Goal: Navigation & Orientation: Find specific page/section

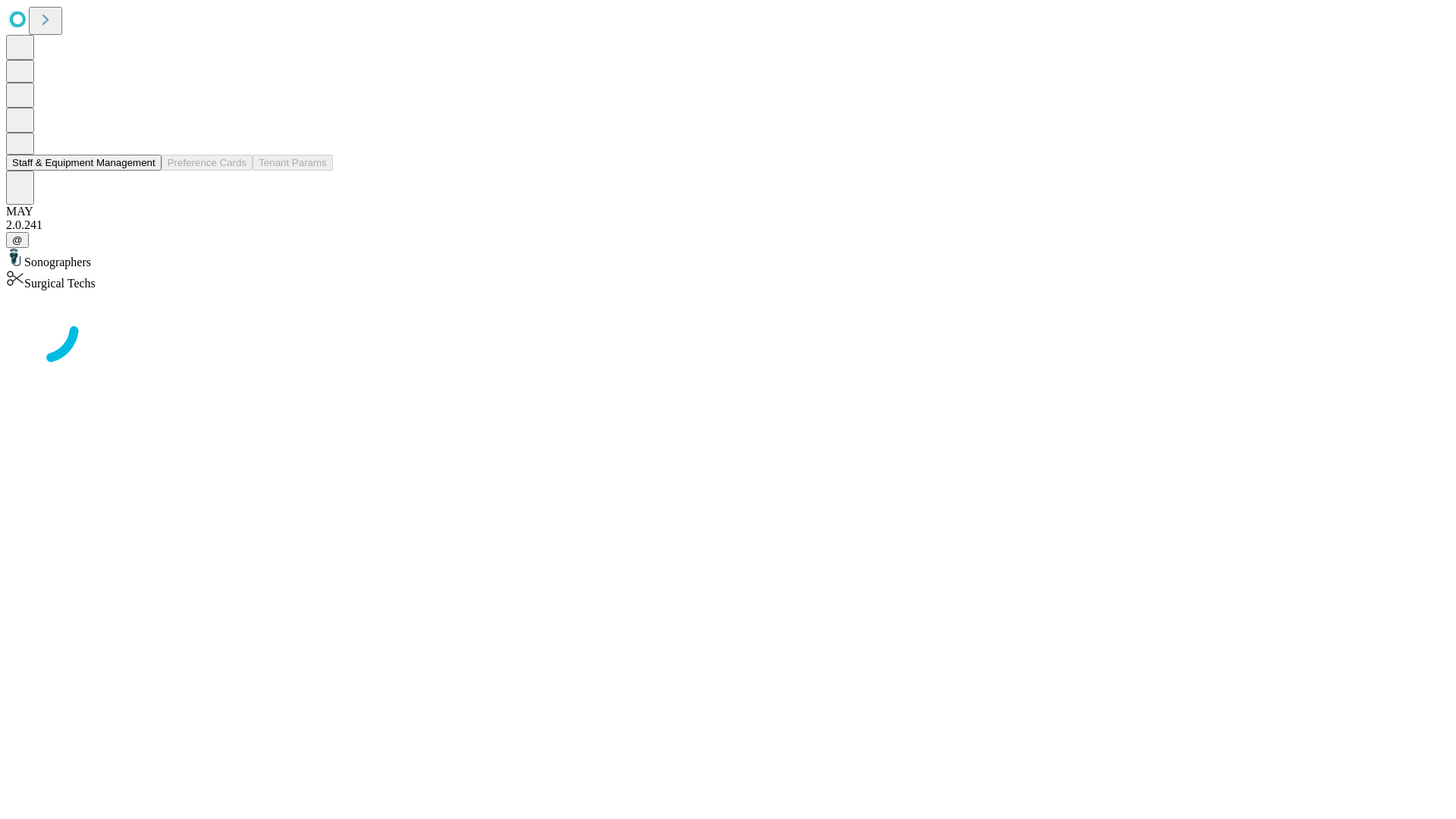
click at [145, 171] on button "Staff & Equipment Management" at bounding box center [84, 163] width 155 height 16
